Goal: Transaction & Acquisition: Obtain resource

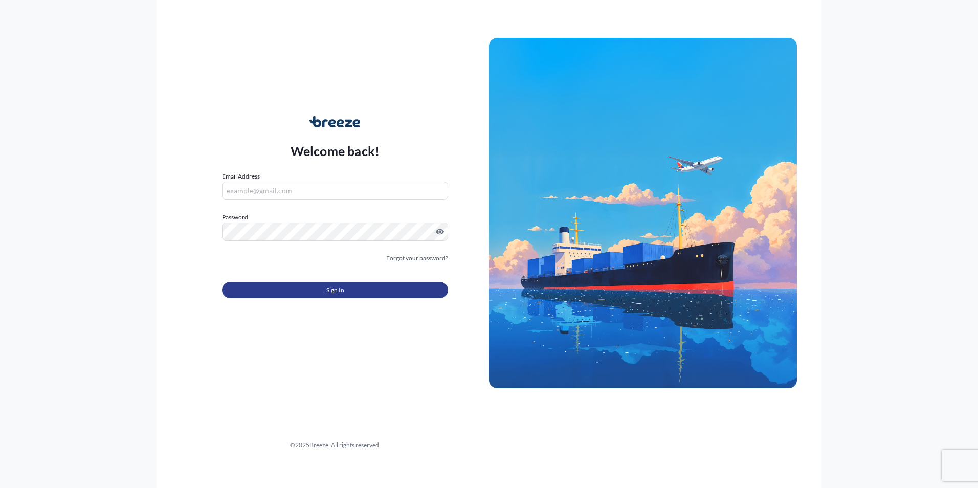
type input "[EMAIL_ADDRESS][DOMAIN_NAME]"
click at [349, 294] on button "Sign In" at bounding box center [335, 290] width 226 height 16
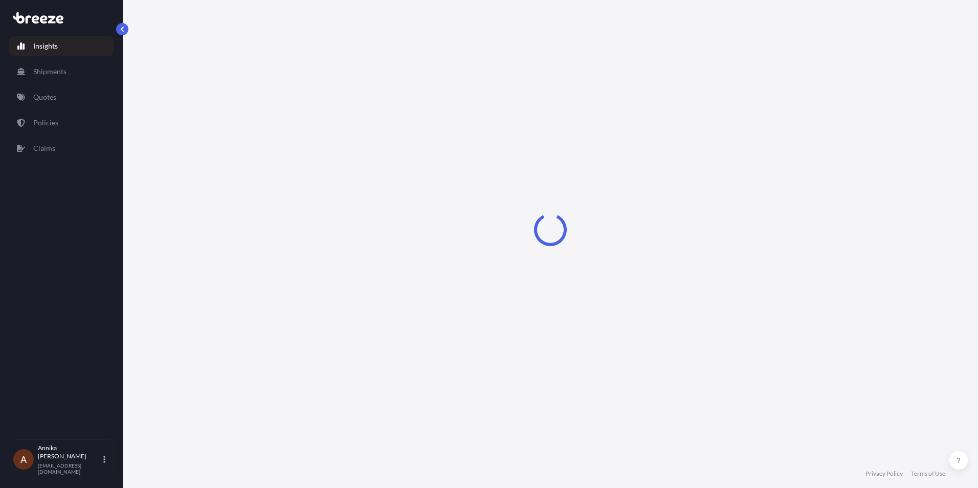
select select "2025"
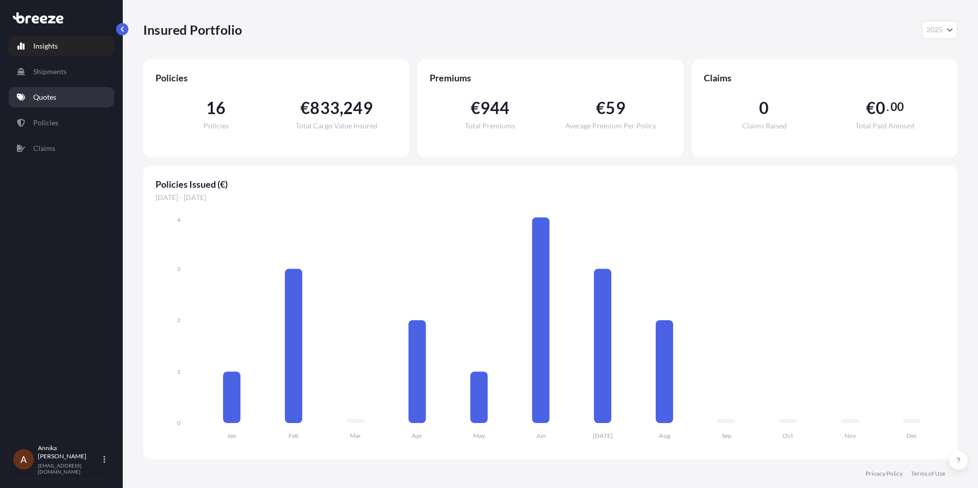
click at [50, 100] on p "Quotes" at bounding box center [44, 97] width 23 height 10
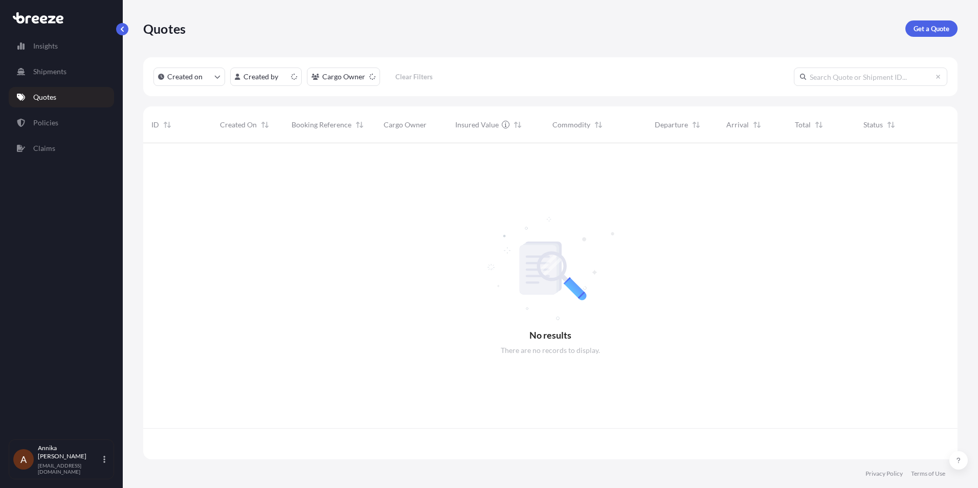
scroll to position [314, 807]
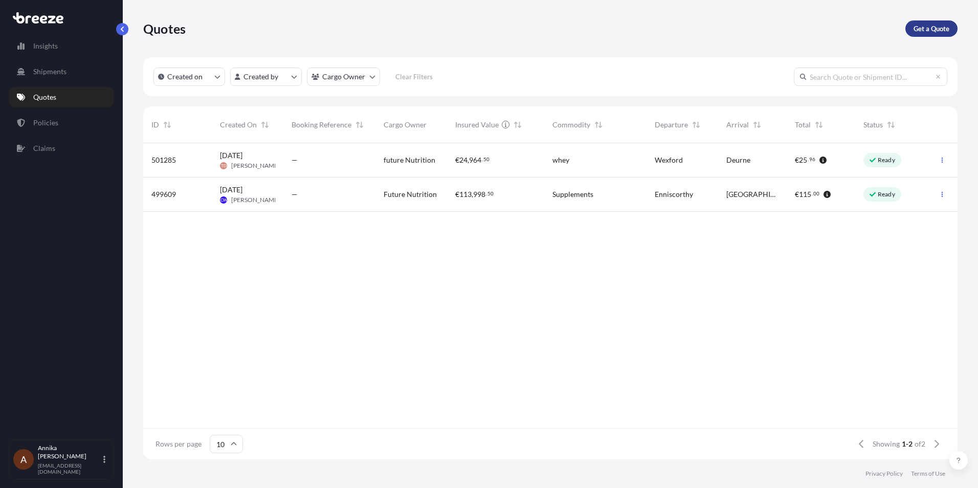
click at [926, 31] on p "Get a Quote" at bounding box center [932, 29] width 36 height 10
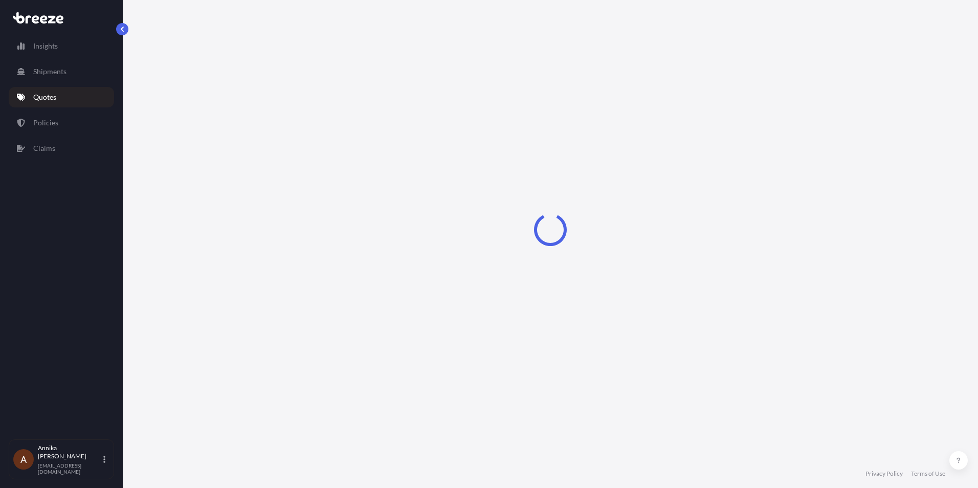
select select "Sea"
select select "1"
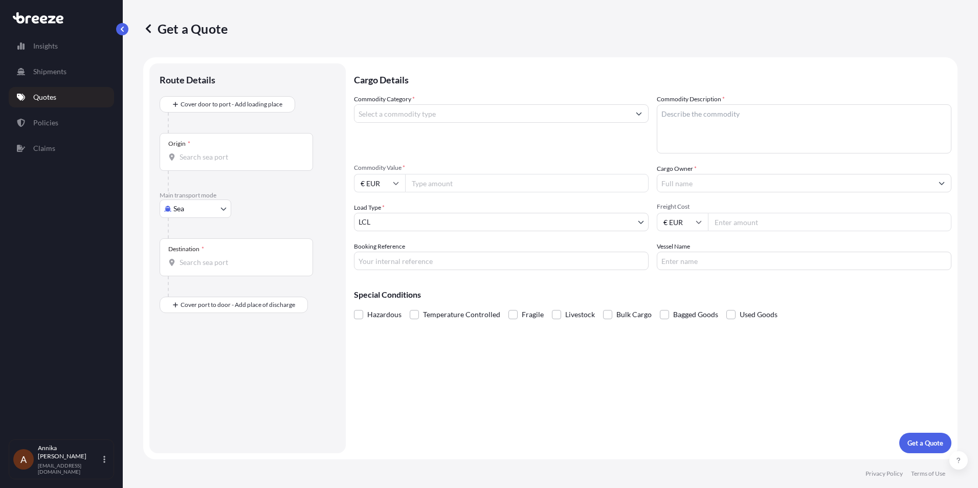
click at [211, 207] on body "Insights Shipments Quotes Policies Claims A [PERSON_NAME] [EMAIL_ADDRESS][DOMAI…" at bounding box center [489, 244] width 978 height 488
click at [190, 271] on span "Road" at bounding box center [187, 272] width 16 height 10
select select "Road"
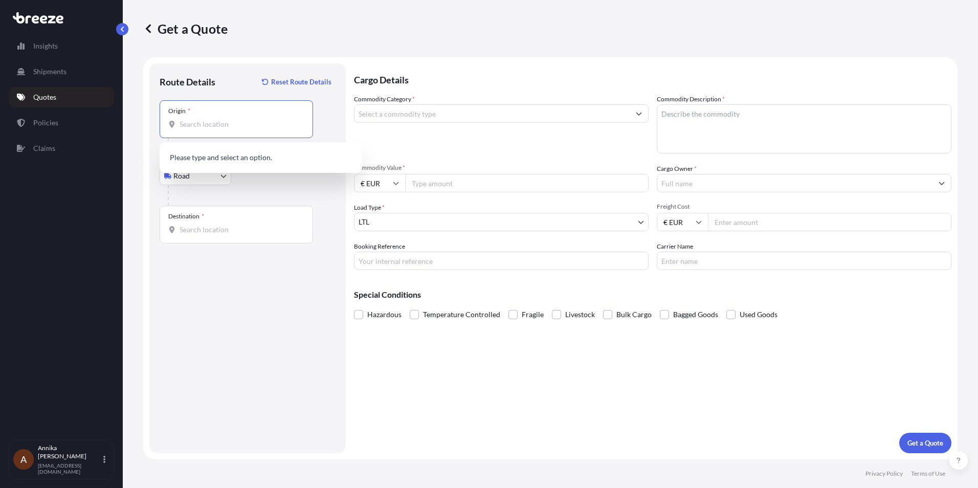
click at [222, 125] on input "Origin *" at bounding box center [240, 124] width 121 height 10
click at [260, 121] on input "Origin * Please select an origin" at bounding box center [240, 124] width 121 height 10
paste input "Kilkenny, R95 CDC7"
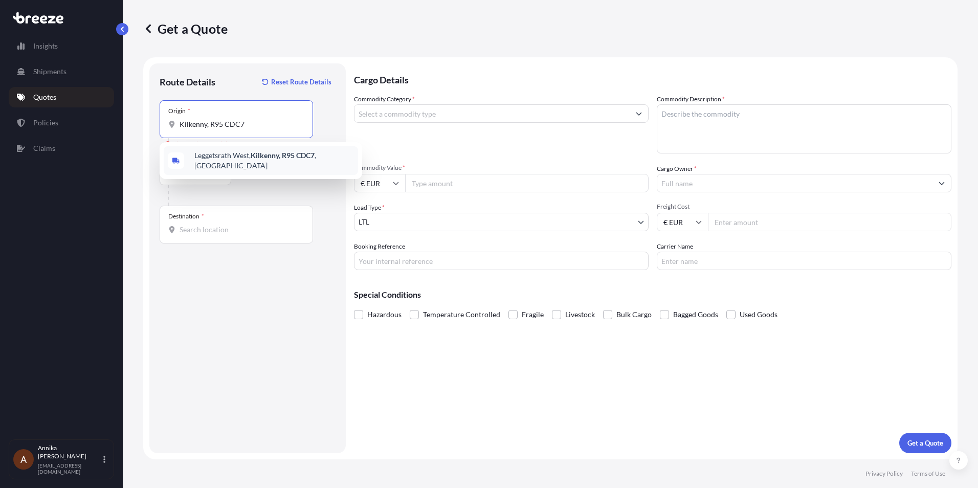
click at [206, 126] on input "Kilkenny, R95 CDC7" at bounding box center [240, 124] width 121 height 10
click at [274, 161] on span "Leggetsrath West, [GEOGRAPHIC_DATA], [GEOGRAPHIC_DATA], [GEOGRAPHIC_DATA]" at bounding box center [274, 160] width 160 height 20
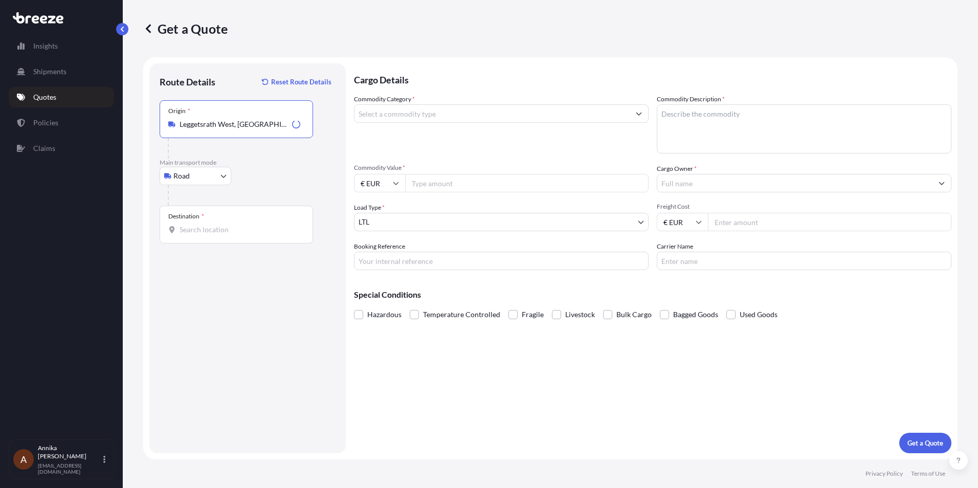
type input "Leggetsrath West, [GEOGRAPHIC_DATA], [GEOGRAPHIC_DATA], [GEOGRAPHIC_DATA]"
click at [212, 232] on input "Destination *" at bounding box center [240, 230] width 121 height 10
click at [194, 233] on input "Destination * Please select a destination" at bounding box center [240, 230] width 121 height 10
paste input "3880-099 Ovar, [GEOGRAPHIC_DATA]"
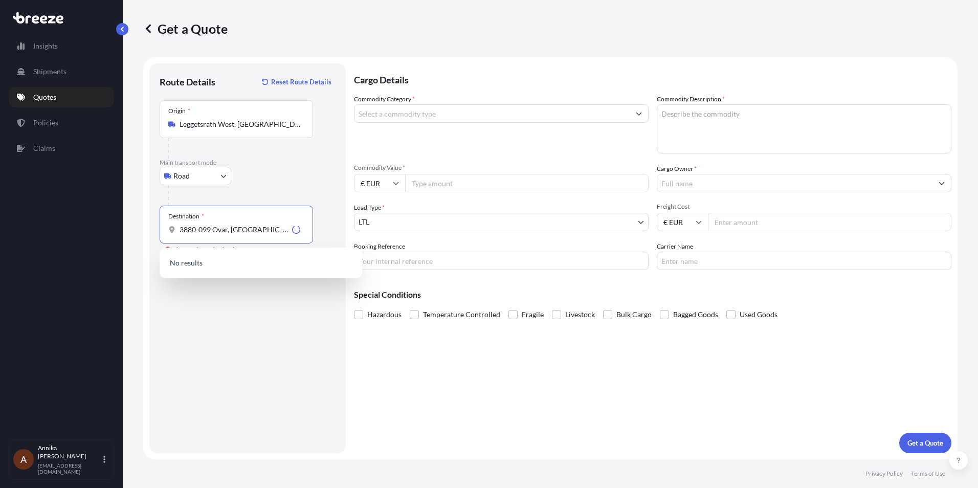
type input "3880-099 Ovar, [GEOGRAPHIC_DATA]"
click at [326, 221] on div "Destination * 3880-099 Ovar, [GEOGRAPHIC_DATA] Please select a destination" at bounding box center [248, 225] width 176 height 38
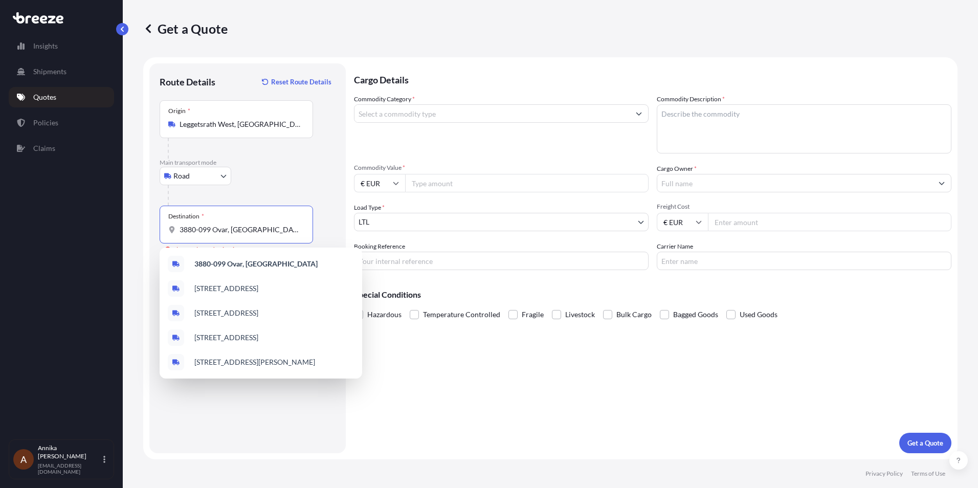
click at [247, 233] on input "3880-099 Ovar, [GEOGRAPHIC_DATA]" at bounding box center [240, 230] width 121 height 10
click at [241, 266] on b "3880-099 Ovar, [GEOGRAPHIC_DATA]" at bounding box center [255, 263] width 123 height 9
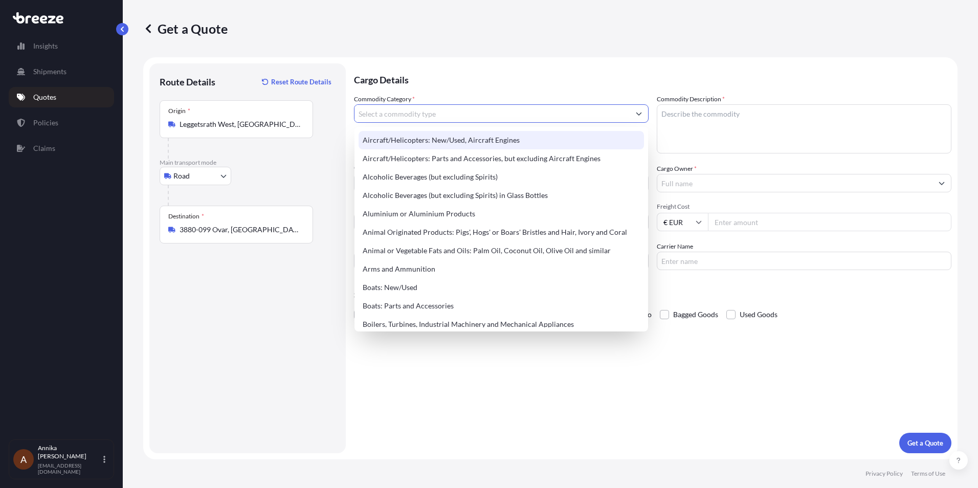
click at [448, 117] on input "Commodity Category *" at bounding box center [492, 113] width 275 height 18
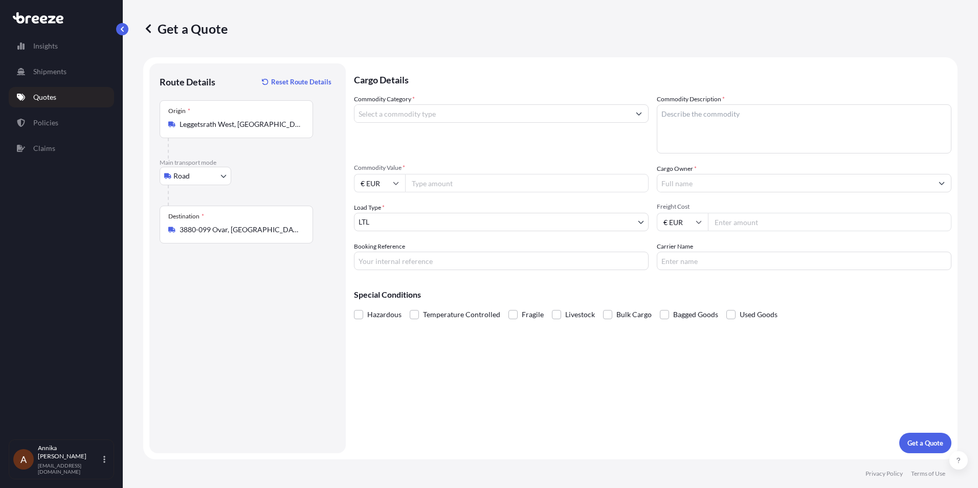
drag, startPoint x: 425, startPoint y: 109, endPoint x: 457, endPoint y: 113, distance: 32.5
click at [426, 109] on input "Commodity Category *" at bounding box center [492, 113] width 275 height 18
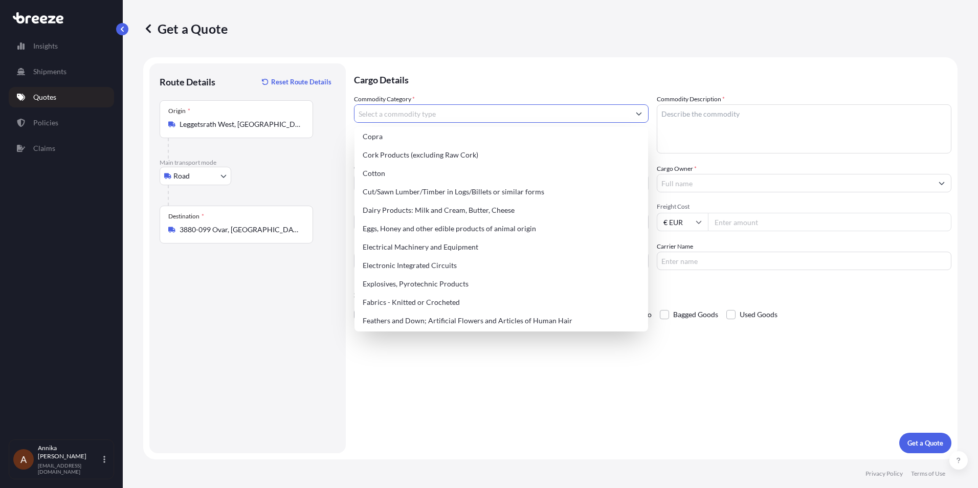
scroll to position [524, 0]
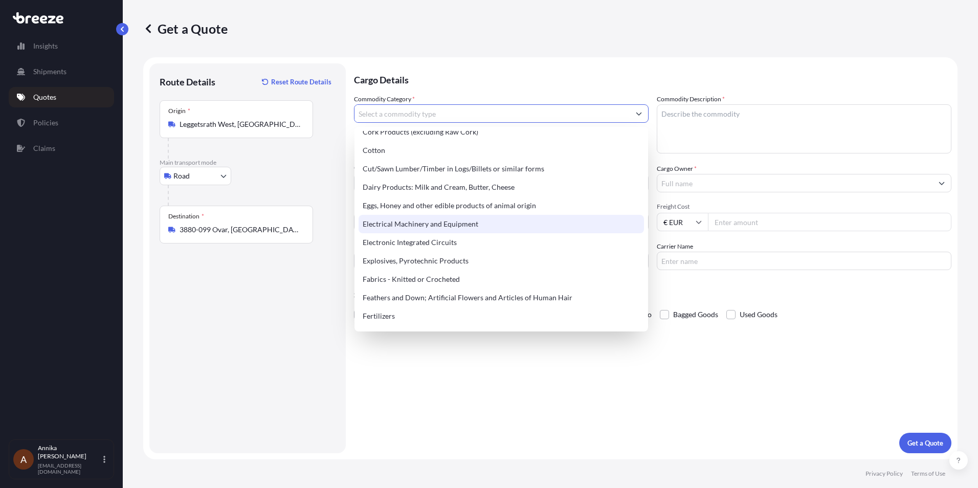
click at [461, 226] on div "Electrical Machinery and Equipment" at bounding box center [502, 224] width 286 height 18
type input "Electrical Machinery and Equipment"
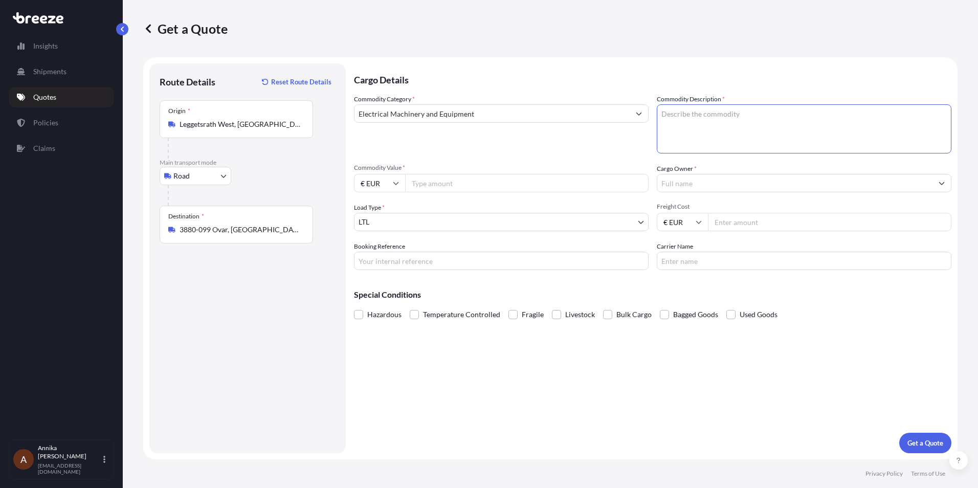
click at [703, 107] on textarea "Commodity Description *" at bounding box center [804, 128] width 295 height 49
type textarea "Electronic Dart Boards"
click at [469, 188] on input "Commodity Value *" at bounding box center [527, 183] width 244 height 18
type input "75000"
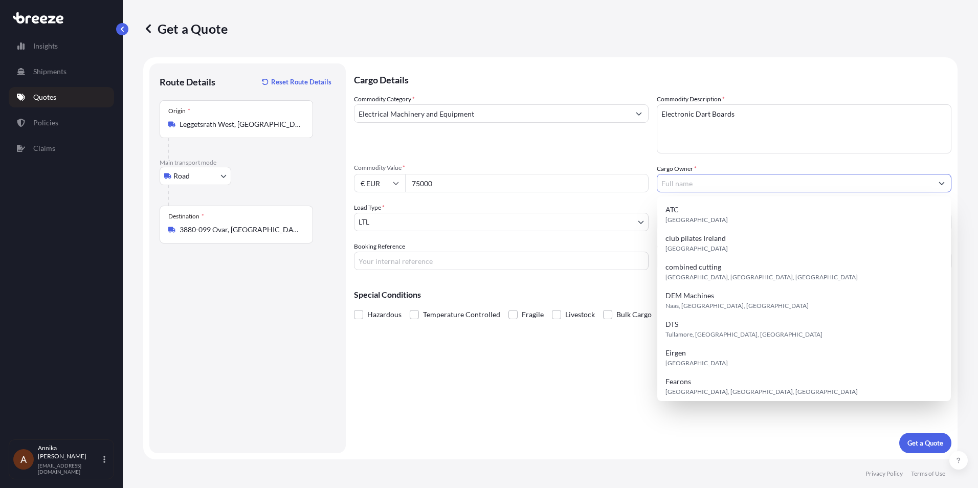
click at [694, 184] on input "Cargo Owner *" at bounding box center [795, 183] width 275 height 18
paste input "dibactrading"
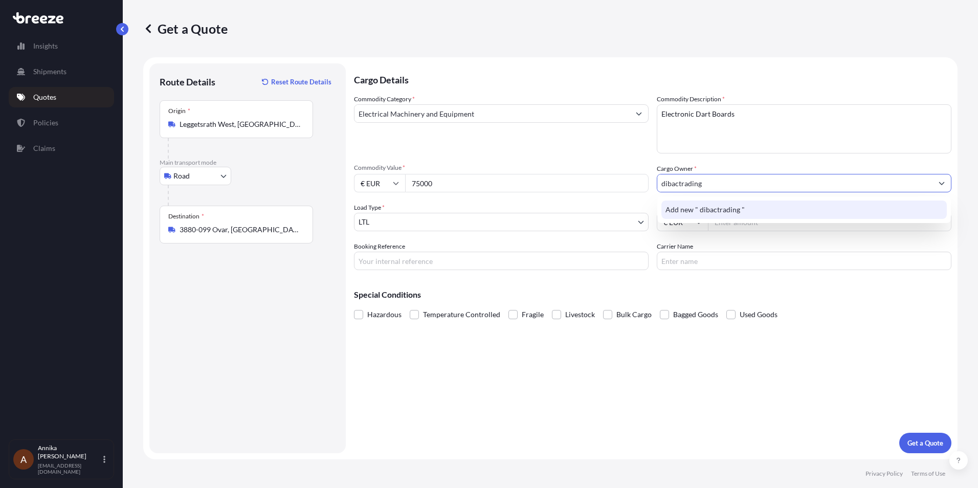
click at [740, 210] on span "Add new " dibactrading "" at bounding box center [705, 210] width 79 height 10
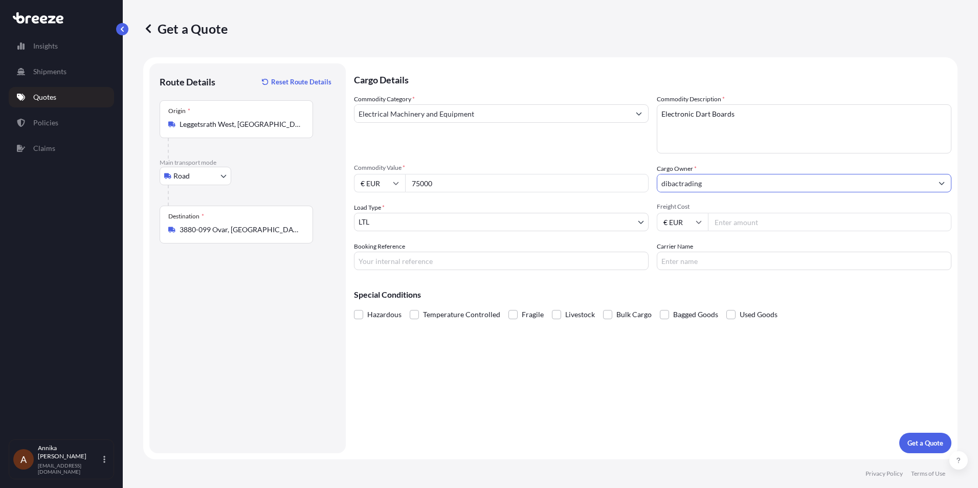
type input "dibactrading"
click at [443, 221] on body "15 options available. 0 options available. 1 option available. Insights Shipmen…" at bounding box center [489, 244] width 978 height 488
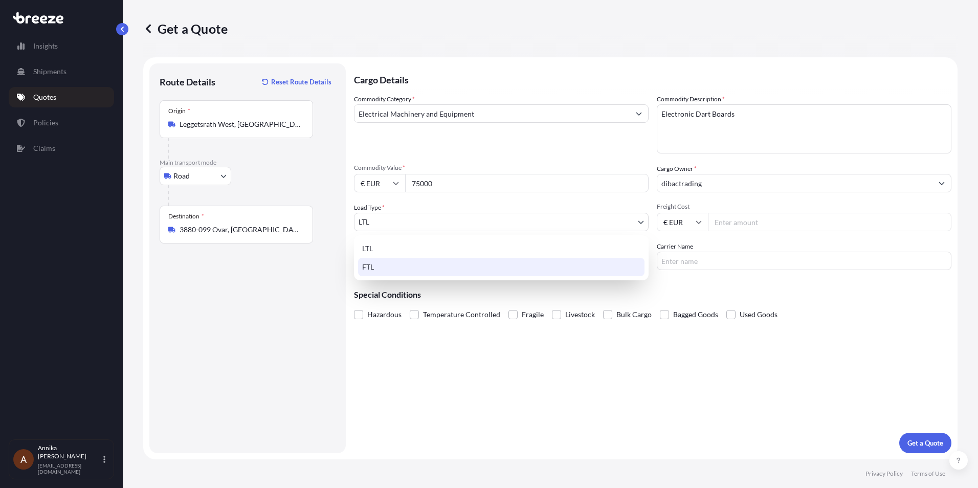
click at [371, 268] on div "FTL" at bounding box center [501, 267] width 287 height 18
select select "2"
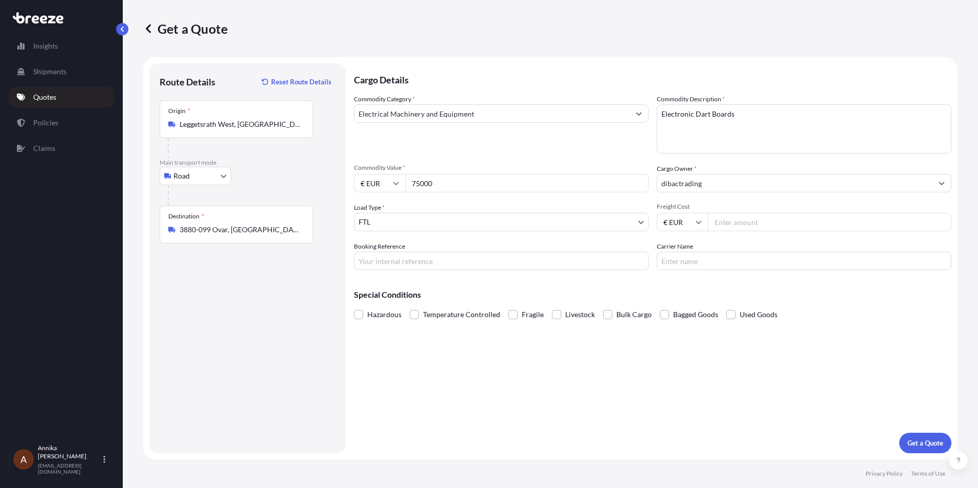
click at [767, 221] on input "Freight Cost" at bounding box center [830, 222] width 244 height 18
drag, startPoint x: 723, startPoint y: 223, endPoint x: 735, endPoint y: 224, distance: 11.8
click at [724, 224] on input "Freight Cost" at bounding box center [830, 222] width 244 height 18
type input "2500"
click at [392, 268] on input "Booking Reference" at bounding box center [501, 261] width 295 height 18
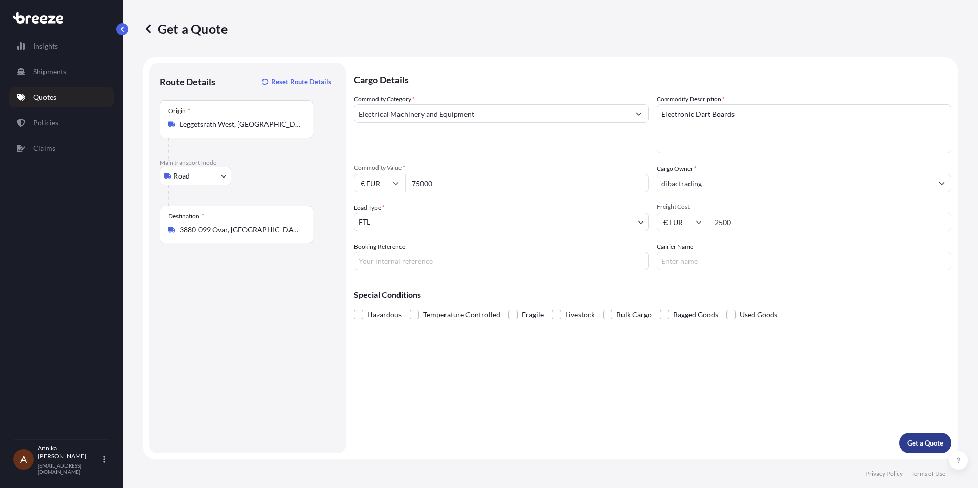
click at [926, 444] on p "Get a Quote" at bounding box center [926, 443] width 36 height 10
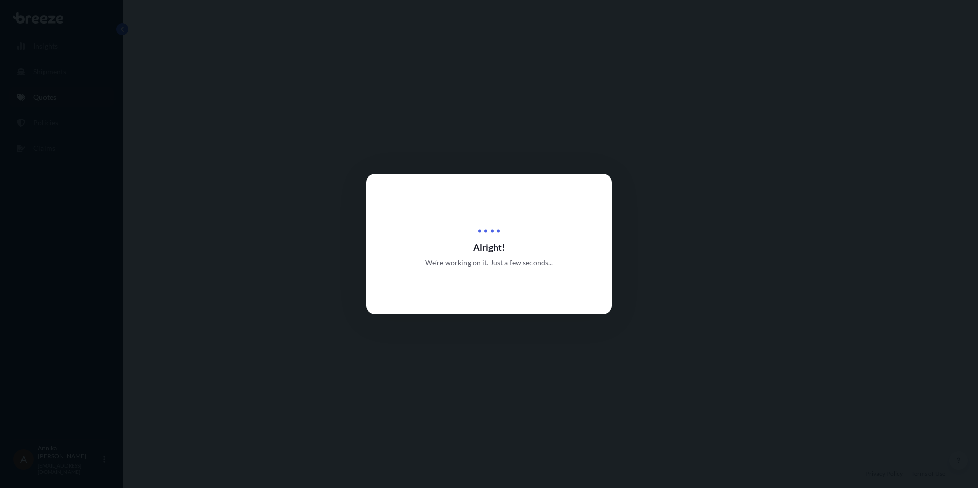
select select "Road"
select select "2"
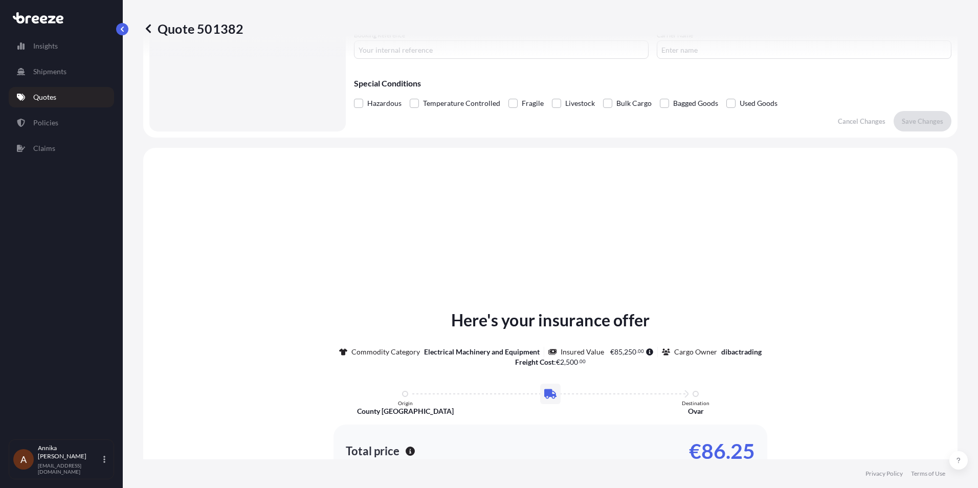
scroll to position [308, 0]
